Goal: Check status: Check status

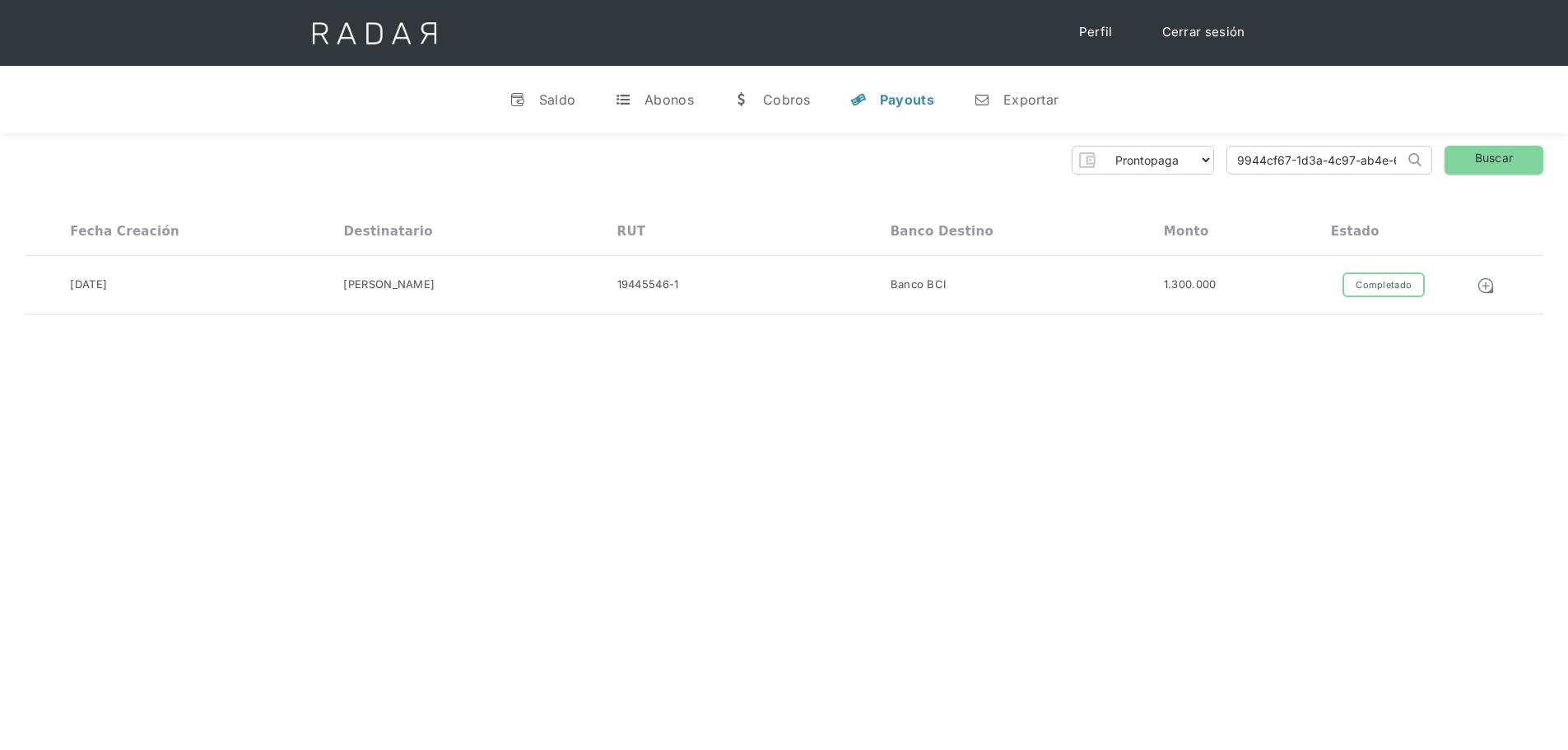
click at [1448, 175] on div "Prontopaga Prontopaga 2 Thank you! Your submission has been received! Oops! Som…" at bounding box center [784, 231] width 1568 height 194
click at [1481, 161] on link "Buscar" at bounding box center [1494, 159] width 99 height 29
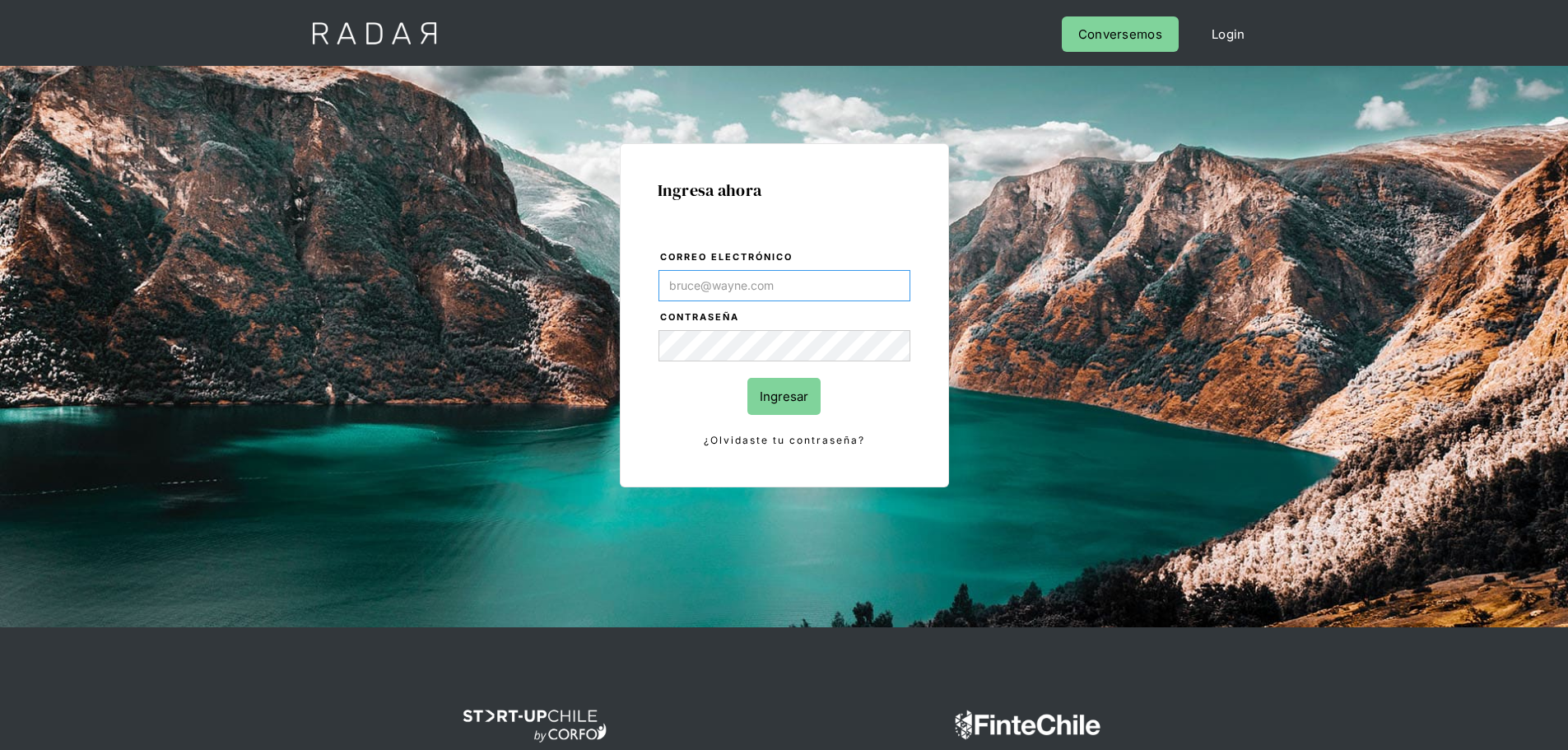
type input "Evans@prontopaga.com"
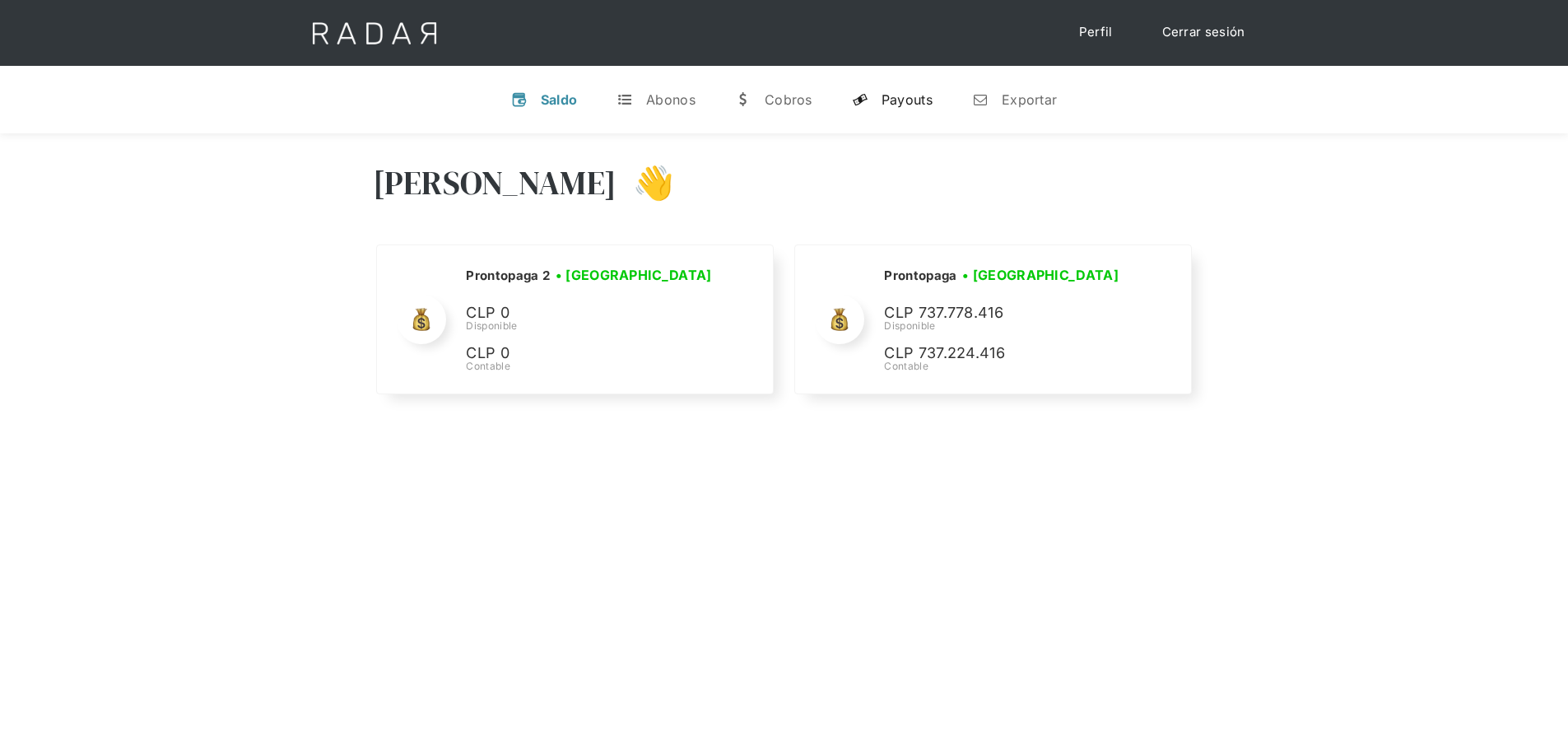
click at [877, 95] on link "y Payouts" at bounding box center [892, 99] width 107 height 43
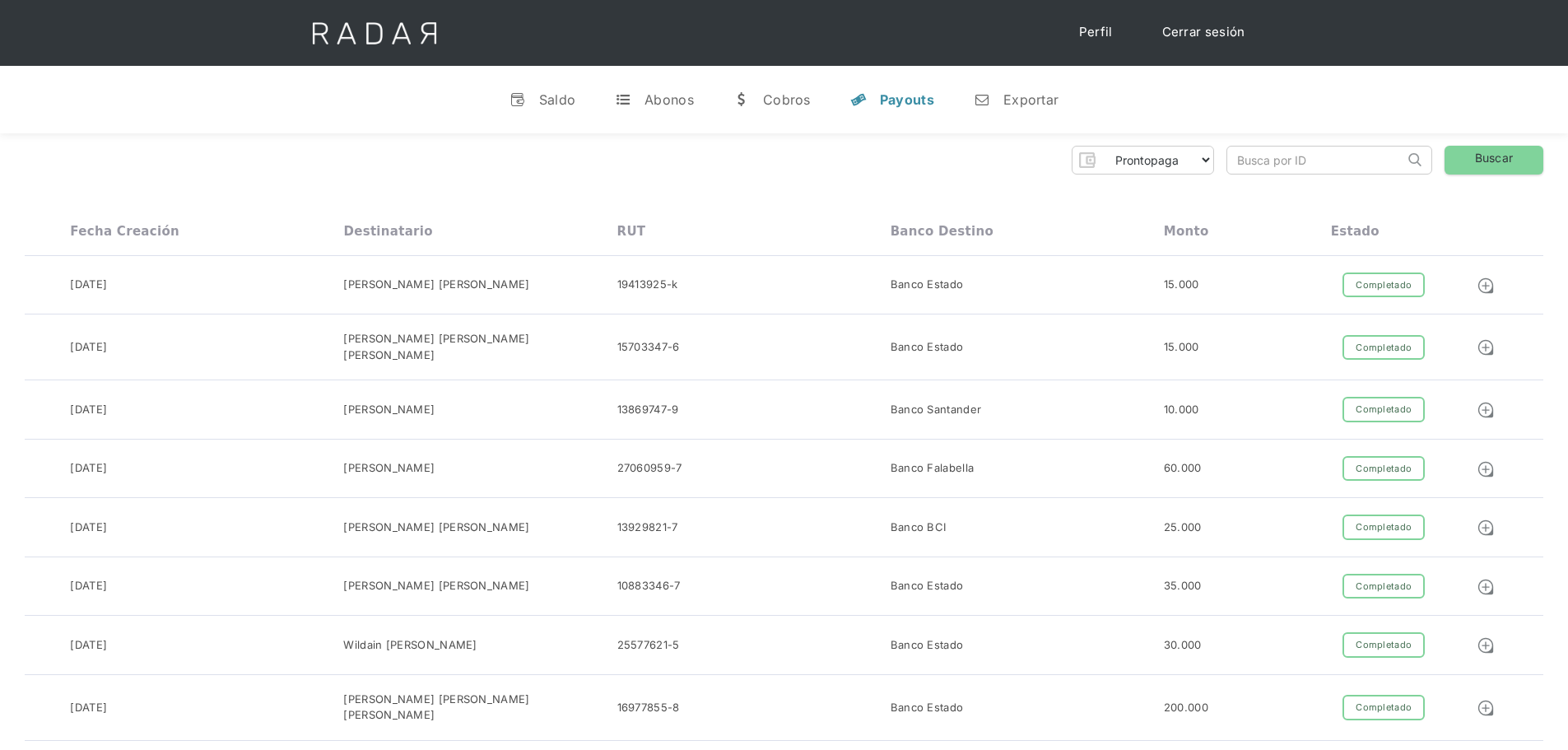
click at [1288, 156] on input "search" at bounding box center [1316, 159] width 177 height 27
paste input "9944cf67-1d3a-4c97-ab4e-67ad845e62dc"
type input "9944cf67-1d3a-4c97-ab4e-67ad845e62dc"
click at [1488, 162] on link "Buscar" at bounding box center [1494, 159] width 99 height 29
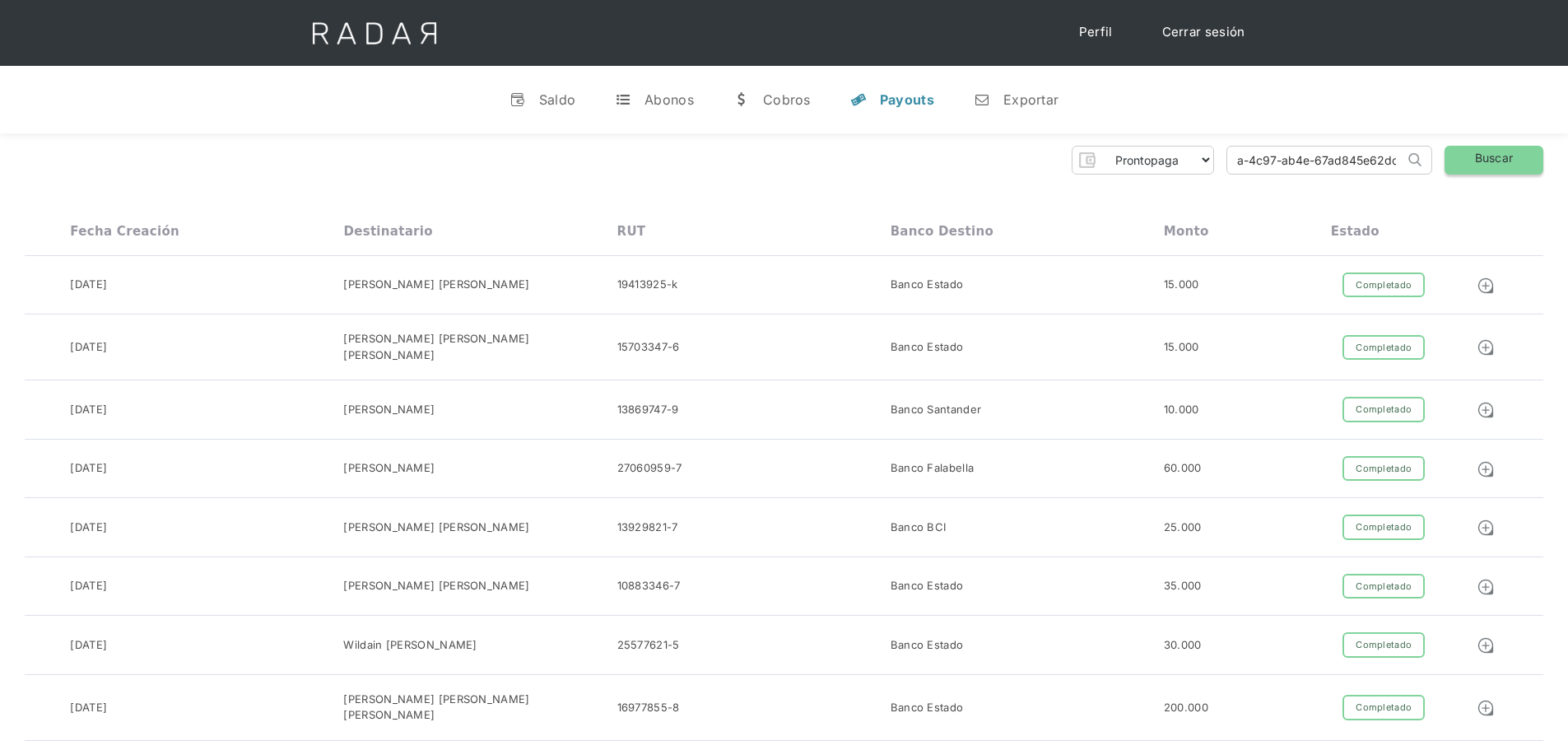
scroll to position [0, 0]
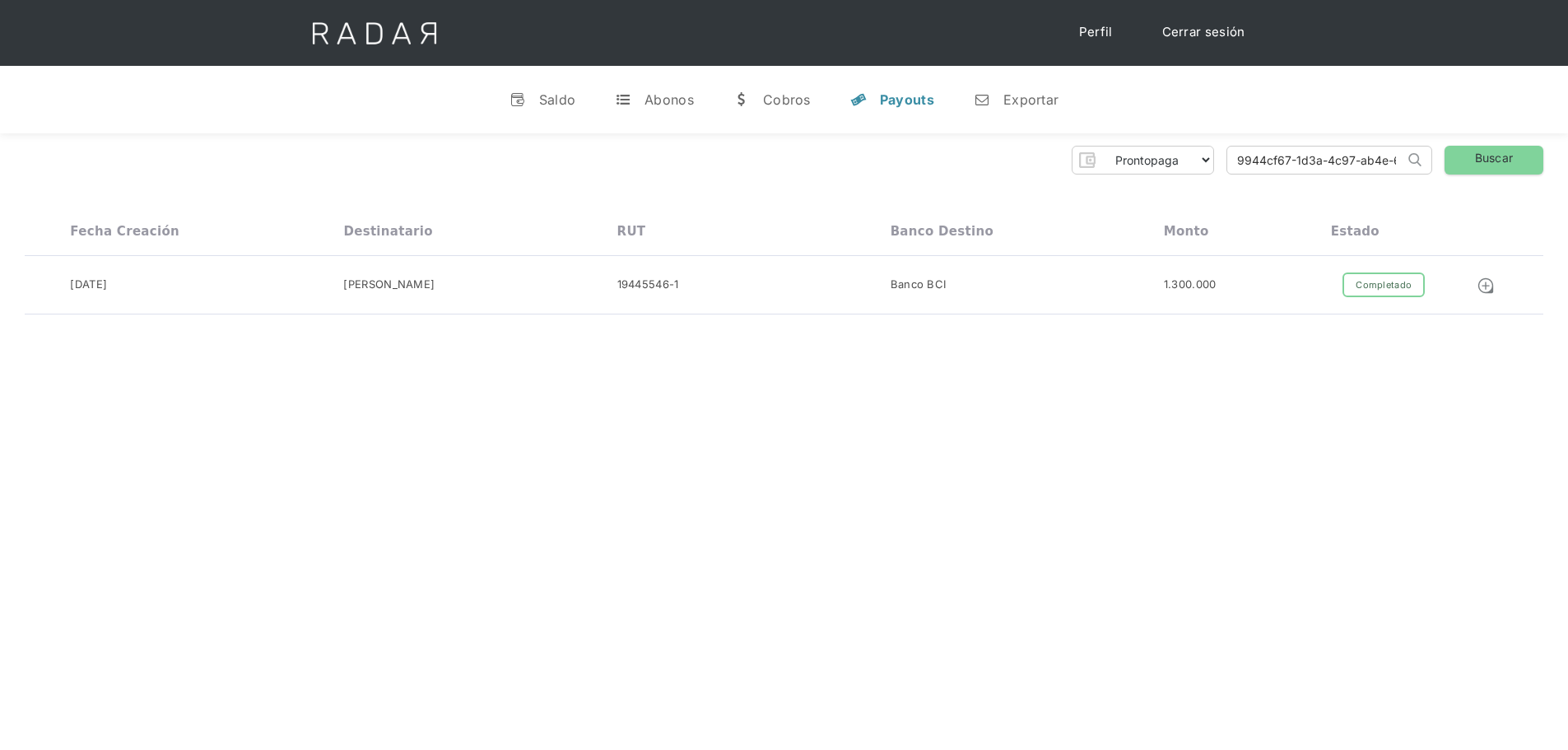
click at [424, 190] on div "Prontopaga Prontopaga 2 Thank you! Your submission has been received! Oops! Som…" at bounding box center [784, 231] width 1568 height 194
click at [771, 287] on div "19445546-1" at bounding box center [754, 285] width 273 height 26
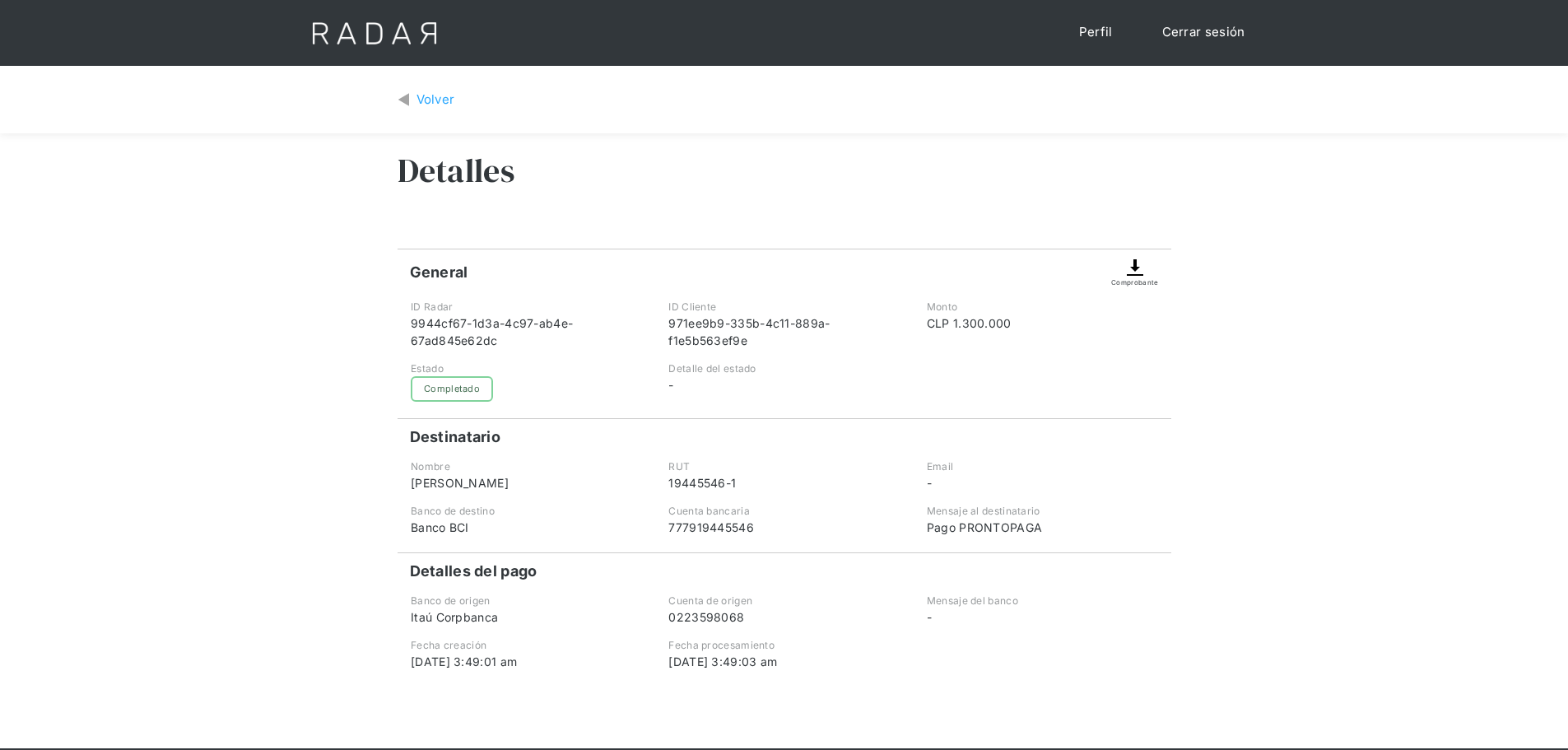
drag, startPoint x: 781, startPoint y: 658, endPoint x: 709, endPoint y: 668, distance: 72.7
click at [709, 668] on div "19-09-2025 3:49:03 am" at bounding box center [783, 660] width 231 height 17
